Goal: Task Accomplishment & Management: Use online tool/utility

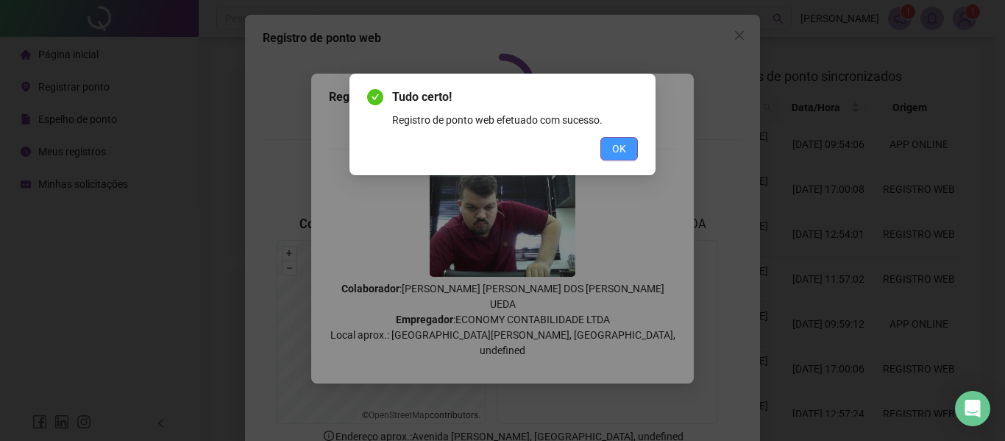
scroll to position [74, 0]
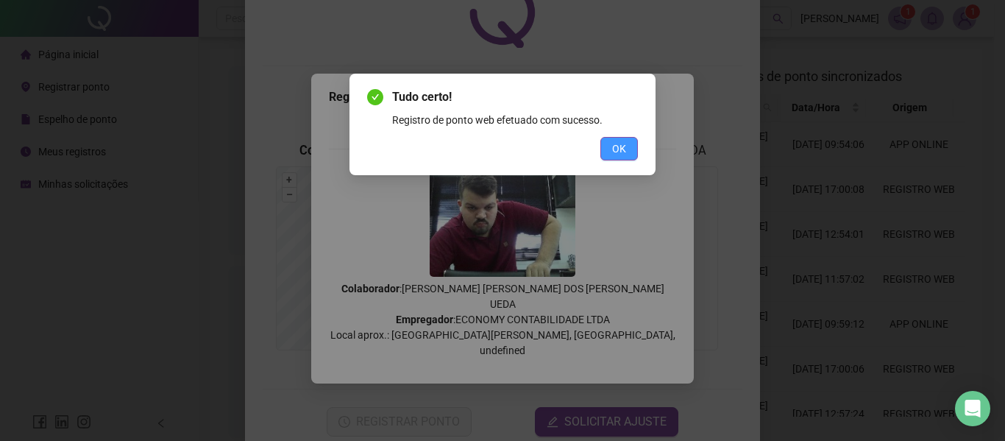
click at [621, 142] on span "OK" at bounding box center [619, 148] width 14 height 16
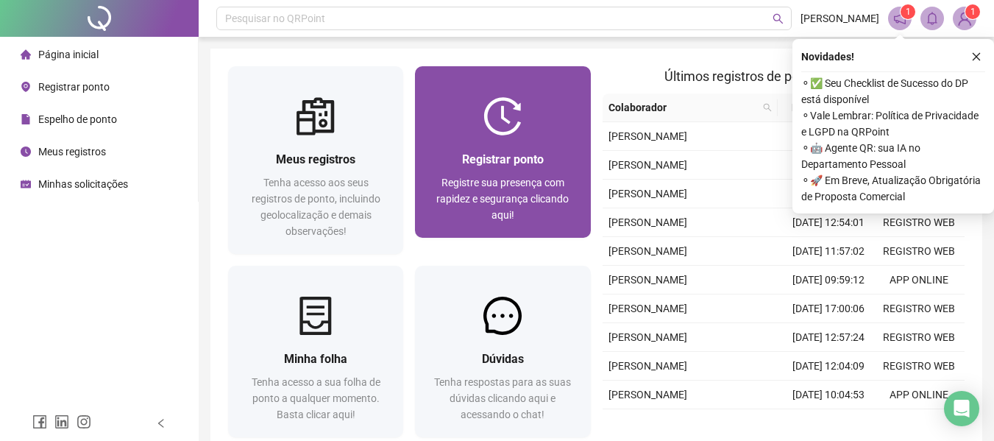
click at [468, 186] on span "Registre sua presença com rapidez e segurança clicando aqui!" at bounding box center [502, 198] width 132 height 44
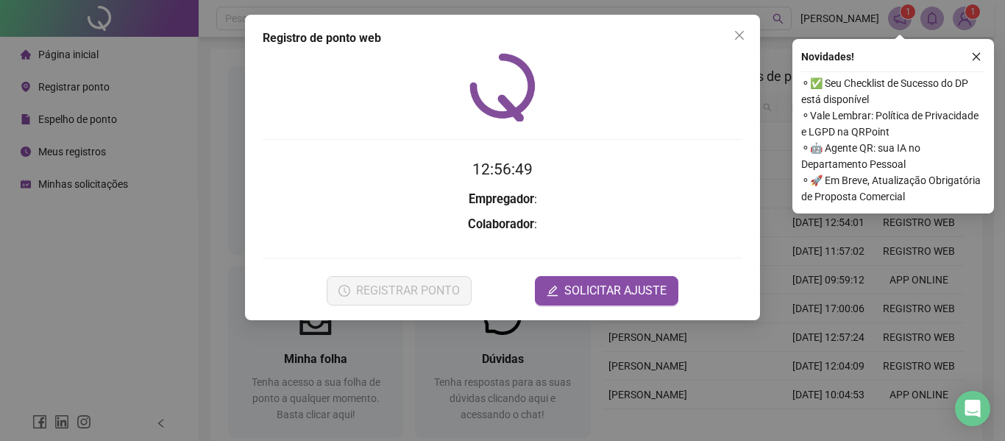
click at [508, 163] on time "12:56:49" at bounding box center [502, 169] width 60 height 18
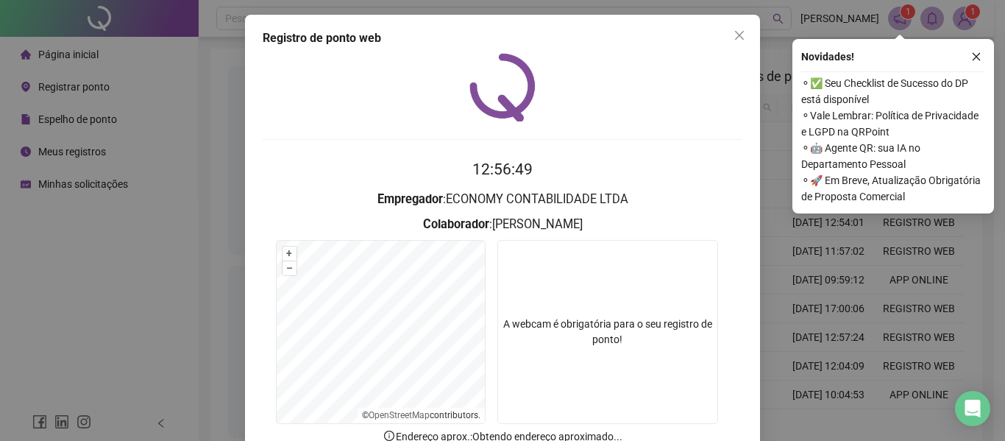
click at [841, 231] on div "Registro de ponto web 12:56:49 Empregador : ECONOMY CONTABILIDADE LTDA Colabora…" at bounding box center [502, 220] width 1005 height 441
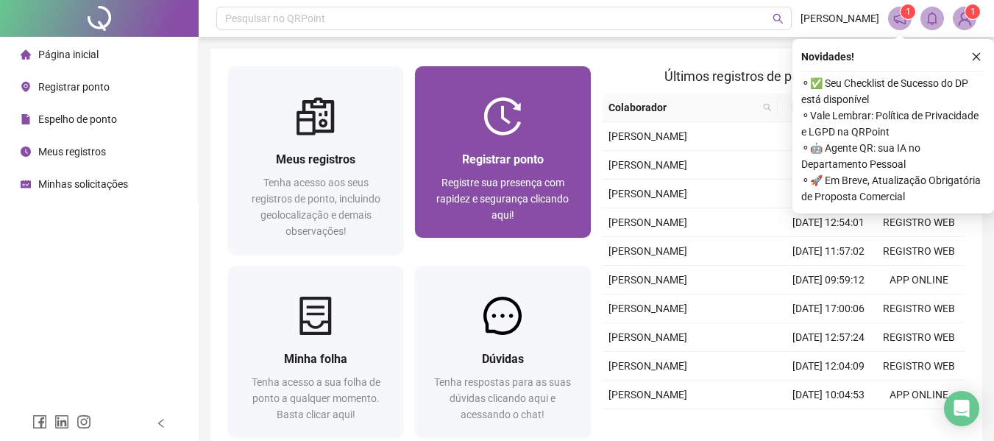
click at [530, 123] on div at bounding box center [502, 116] width 175 height 38
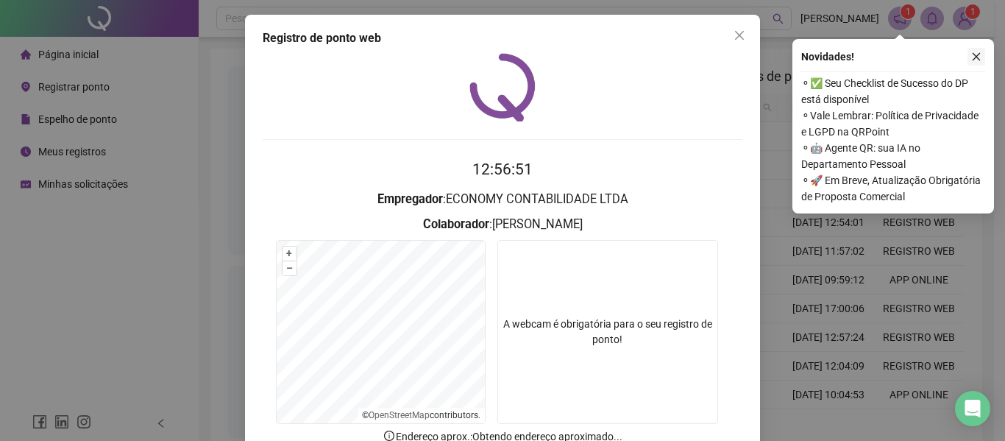
click at [974, 54] on icon "close" at bounding box center [976, 57] width 8 height 8
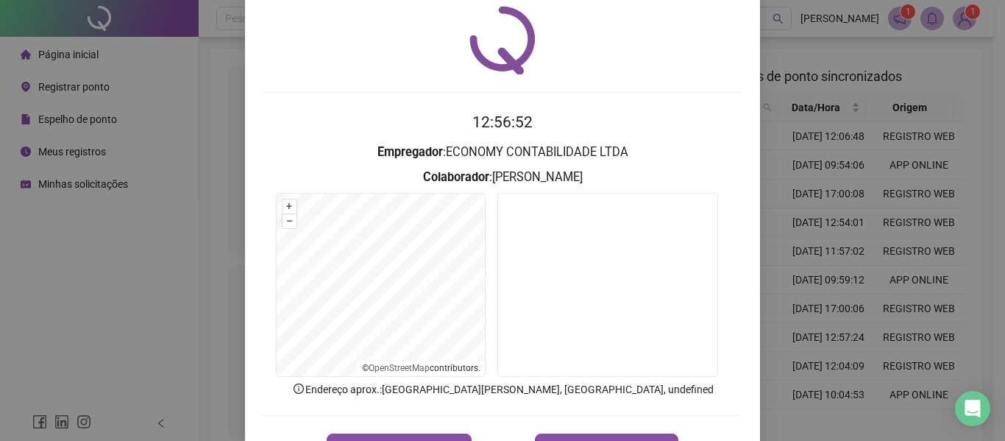
scroll to position [74, 0]
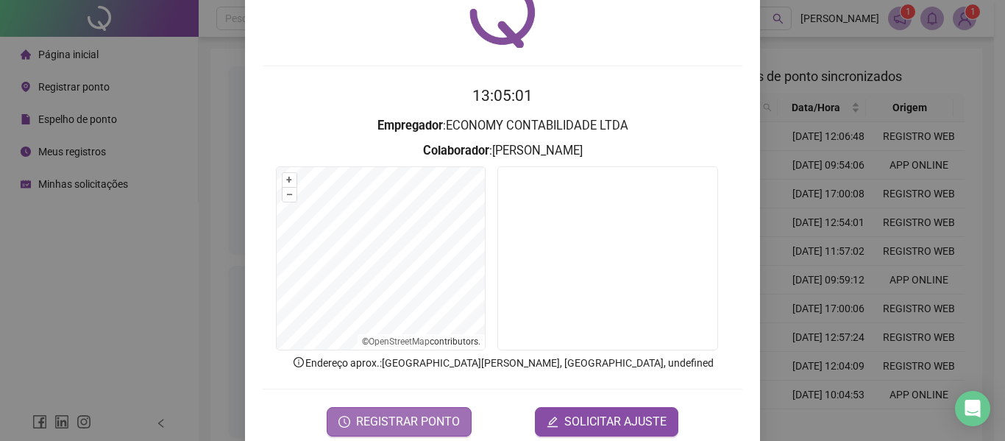
click at [452, 416] on span "REGISTRAR PONTO" at bounding box center [408, 422] width 104 height 18
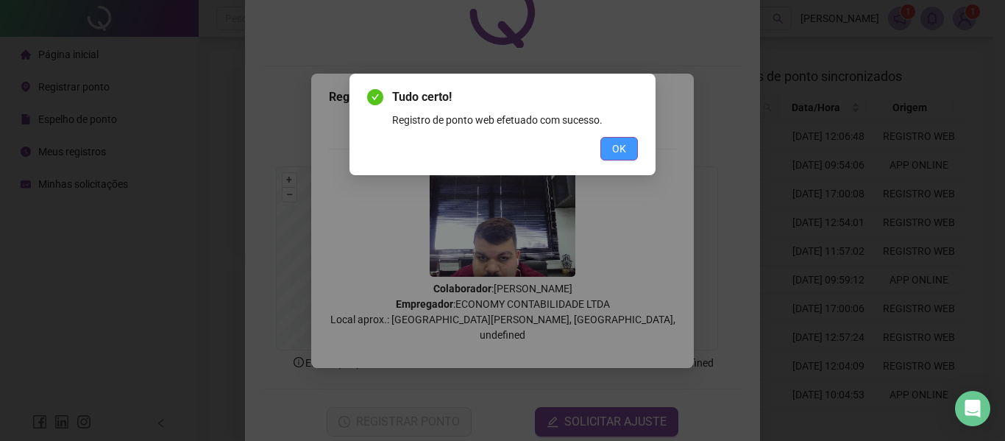
click at [622, 152] on span "OK" at bounding box center [619, 148] width 14 height 16
